Goal: Transaction & Acquisition: Purchase product/service

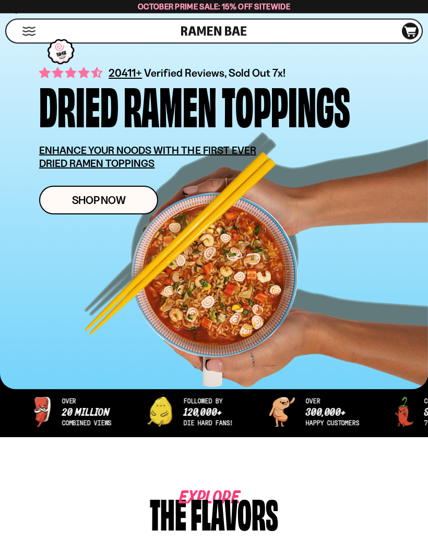
scroll to position [139, 0]
click at [35, 28] on button "Mobile Menu Trigger" at bounding box center [29, 31] width 14 height 9
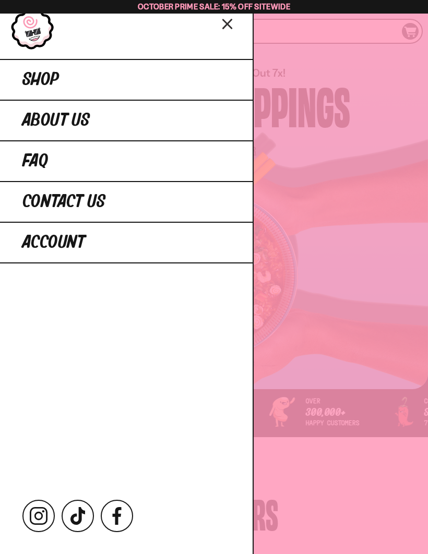
click at [124, 68] on link "Shop" at bounding box center [126, 79] width 253 height 41
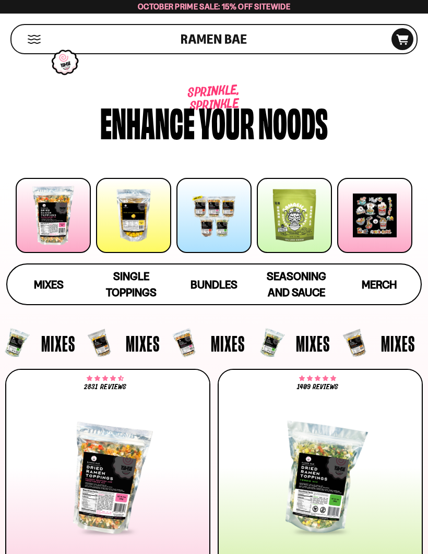
click at [145, 221] on div at bounding box center [133, 215] width 75 height 75
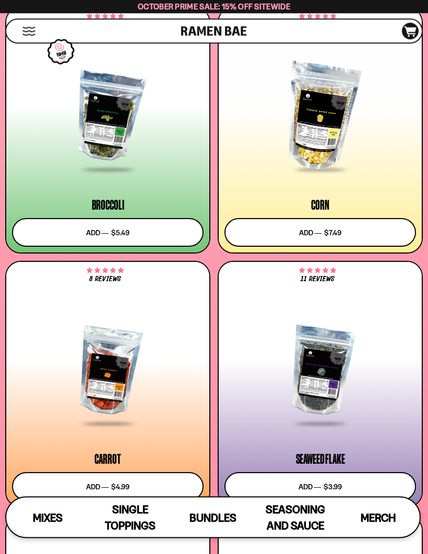
scroll to position [2941, 0]
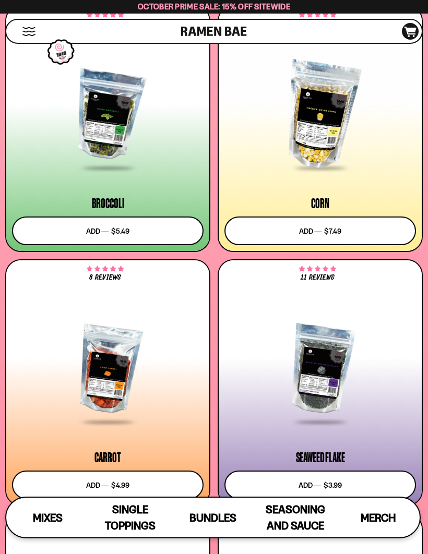
click at [351, 235] on button "Add to cart Add ― Regular price $7.49 Regular price Sale price $7.49 Unit price…" at bounding box center [320, 231] width 192 height 29
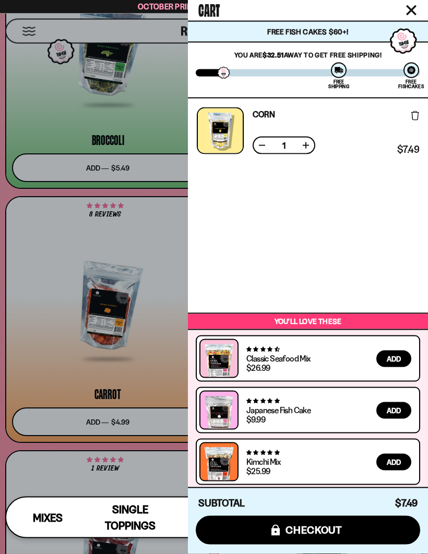
scroll to position [3005, 0]
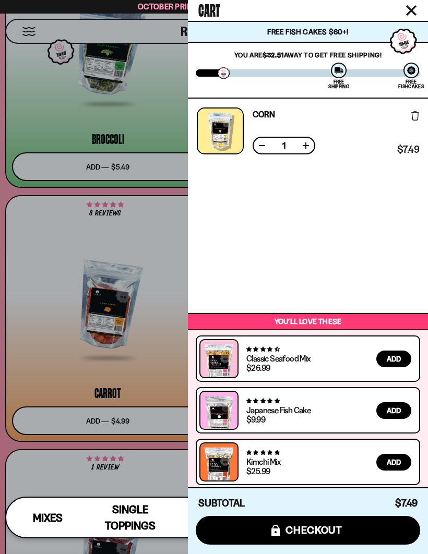
click at [414, 15] on icon "Close cart" at bounding box center [411, 10] width 10 height 10
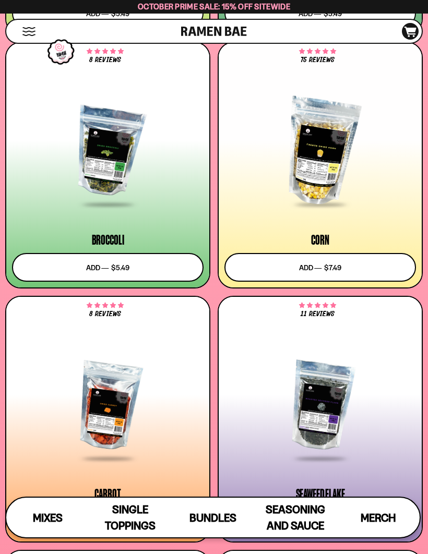
scroll to position [2888, 0]
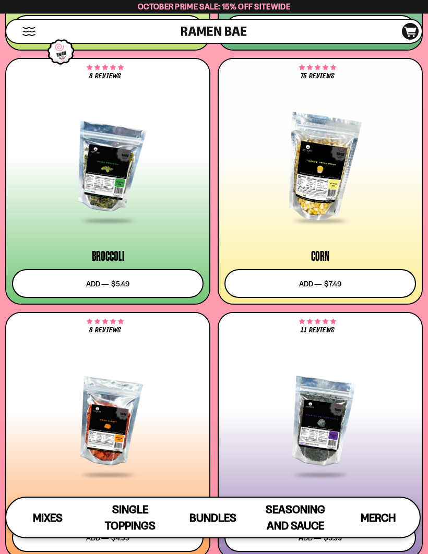
click at [342, 161] on div at bounding box center [320, 168] width 192 height 108
